Goal: Navigation & Orientation: Find specific page/section

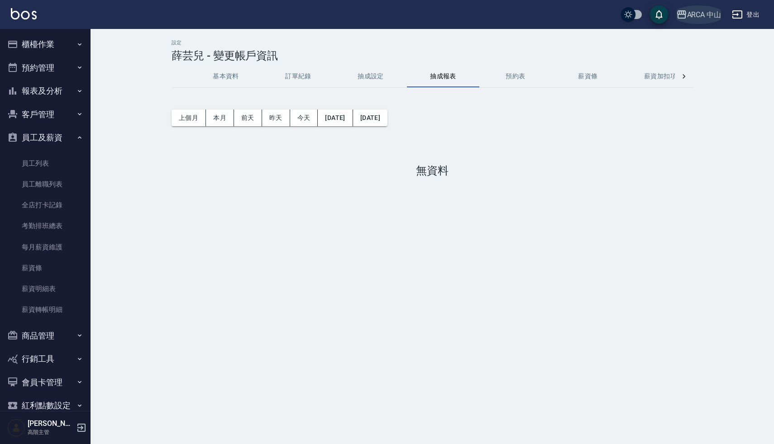
click at [694, 12] on div "ARCA 中山" at bounding box center [704, 14] width 34 height 11
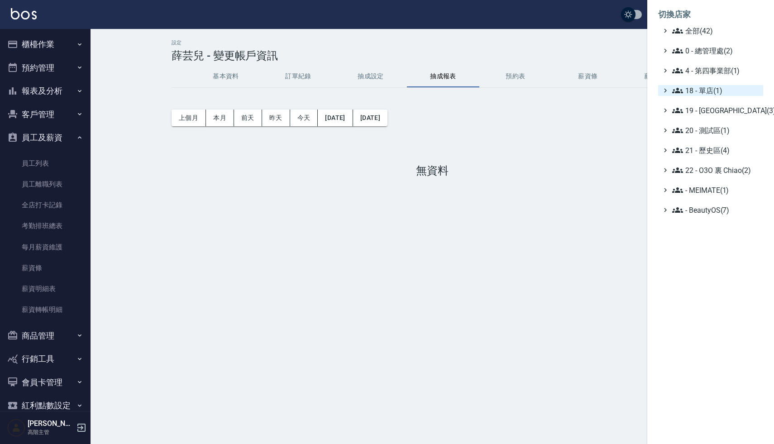
click at [705, 91] on span "18 - 單店(1)" at bounding box center [716, 90] width 87 height 11
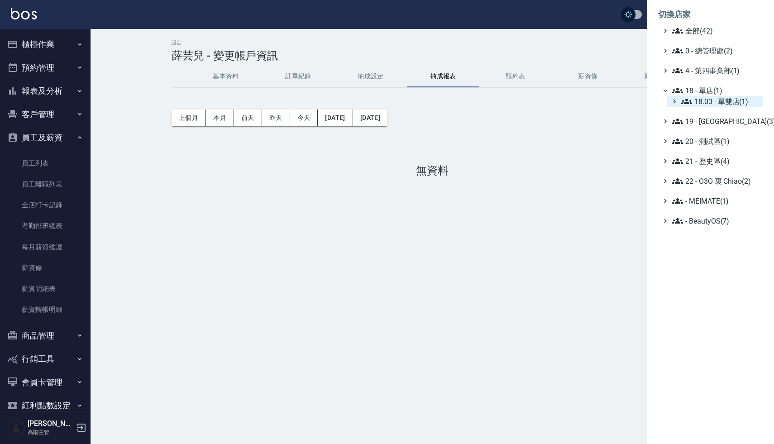
click at [712, 103] on span "18.03 - 單雙店(1)" at bounding box center [721, 101] width 78 height 11
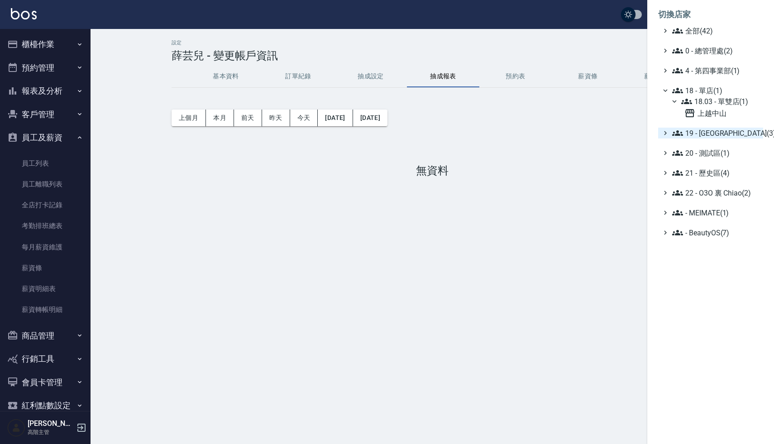
click at [712, 128] on span "19 - [GEOGRAPHIC_DATA](3)" at bounding box center [716, 133] width 87 height 11
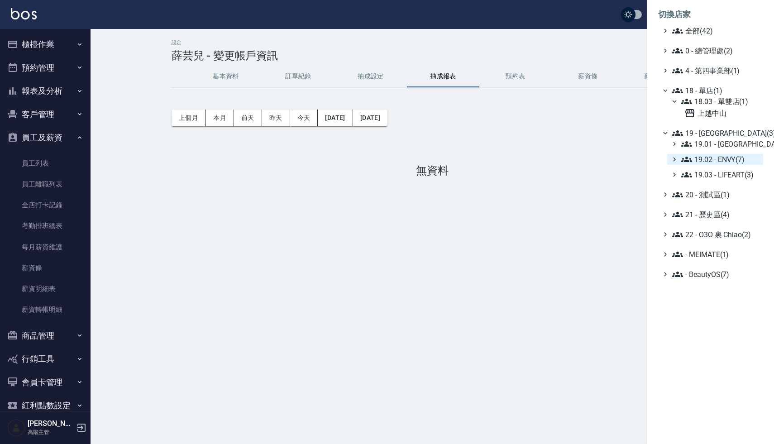
click at [715, 161] on span "19.02 - ENVY(7)" at bounding box center [721, 159] width 78 height 11
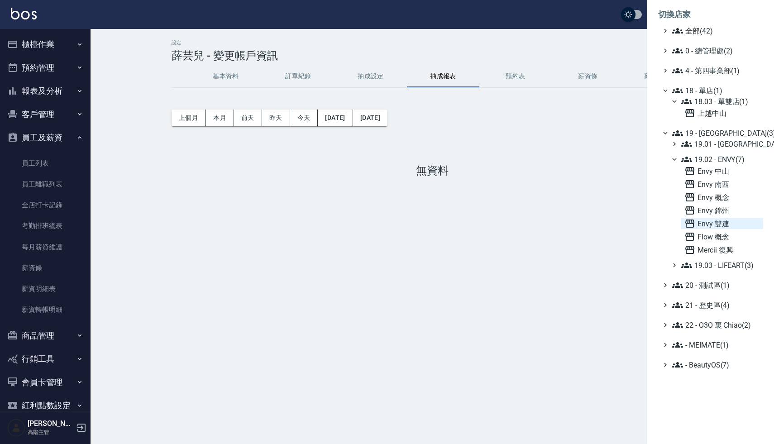
click at [711, 228] on span "Envy 雙連" at bounding box center [722, 223] width 75 height 11
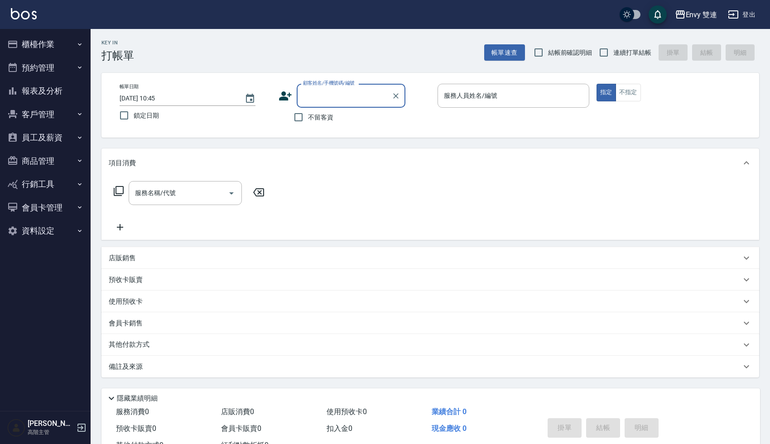
click at [44, 111] on button "客戶管理" at bounding box center [45, 115] width 83 height 24
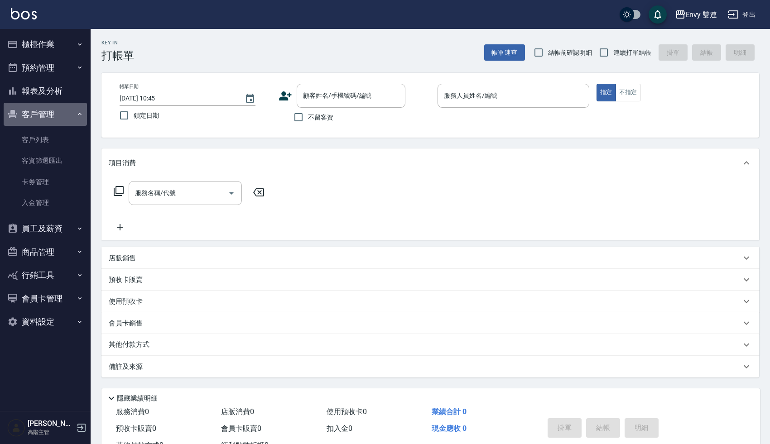
click at [39, 116] on button "客戶管理" at bounding box center [45, 115] width 83 height 24
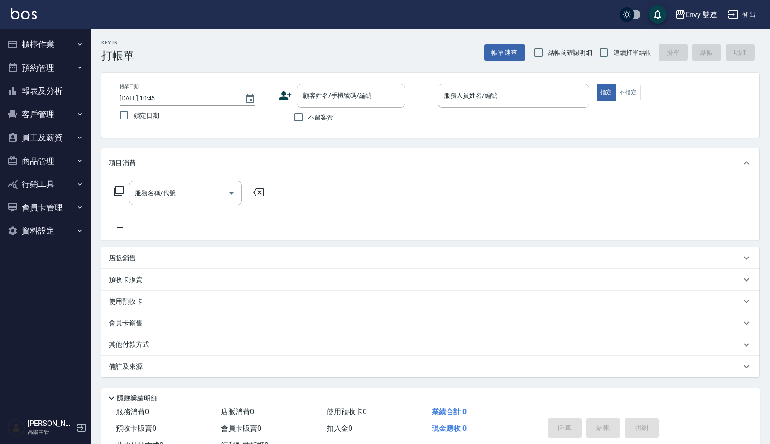
click at [33, 89] on button "報表及分析" at bounding box center [45, 91] width 83 height 24
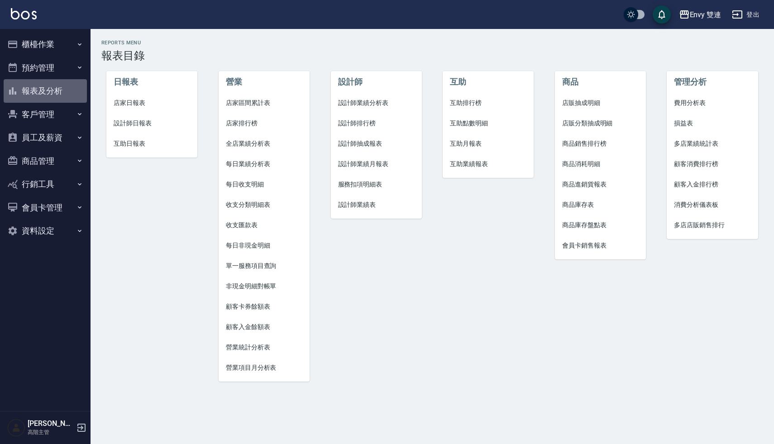
click at [33, 87] on button "報表及分析" at bounding box center [45, 91] width 83 height 24
click at [38, 64] on button "預約管理" at bounding box center [45, 68] width 83 height 24
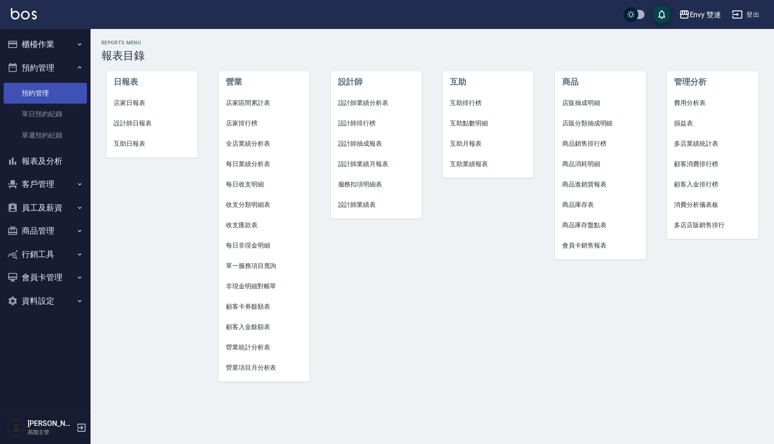
click at [36, 97] on link "預約管理" at bounding box center [45, 93] width 83 height 21
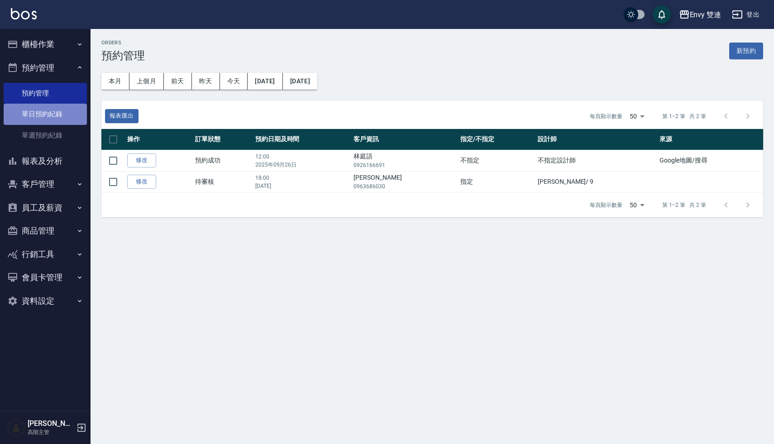
click at [36, 113] on link "單日預約紀錄" at bounding box center [45, 114] width 83 height 21
click at [48, 110] on link "單日預約紀錄" at bounding box center [45, 114] width 83 height 21
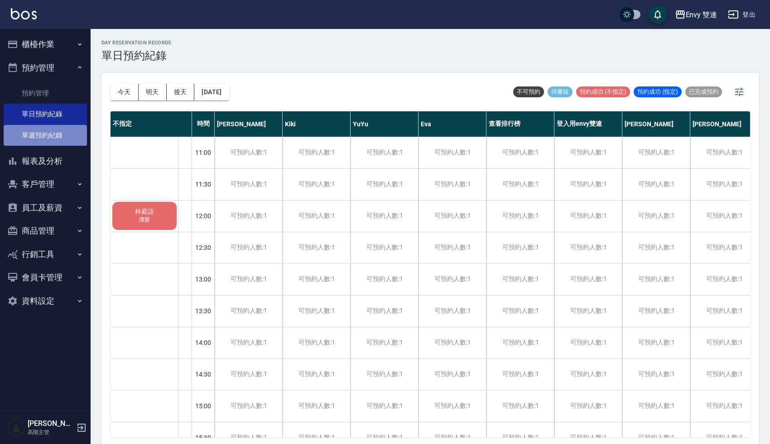
click at [55, 137] on link "單週預約紀錄" at bounding box center [45, 135] width 83 height 21
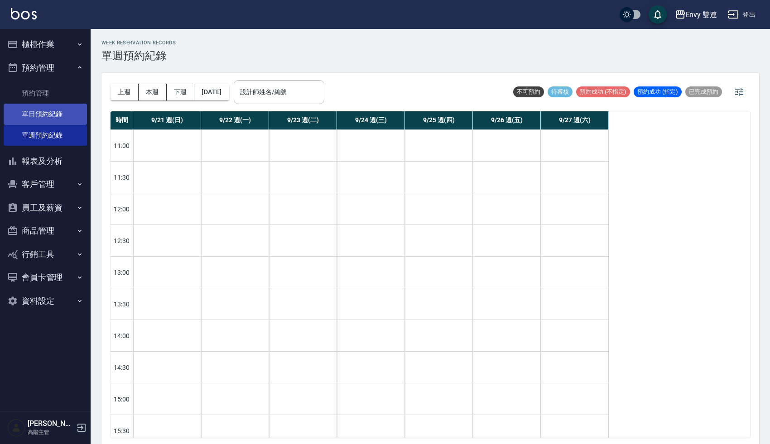
click at [57, 119] on link "單日預約紀錄" at bounding box center [45, 114] width 83 height 21
